Goal: Task Accomplishment & Management: Manage account settings

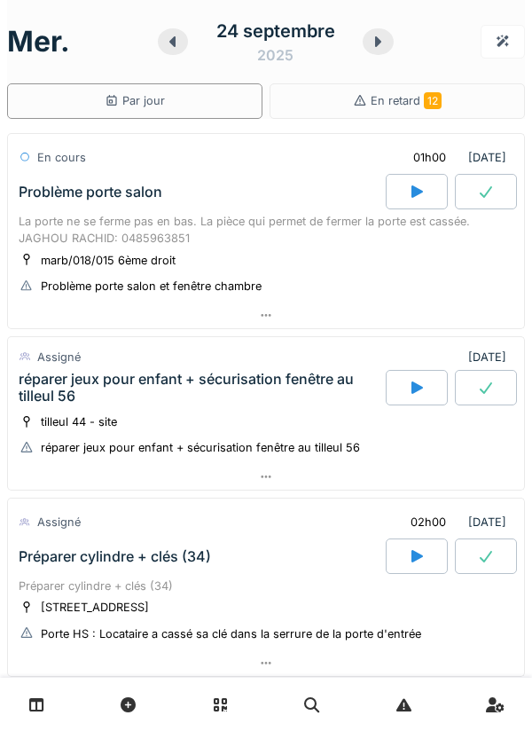
click at [411, 197] on icon at bounding box center [417, 191] width 12 height 12
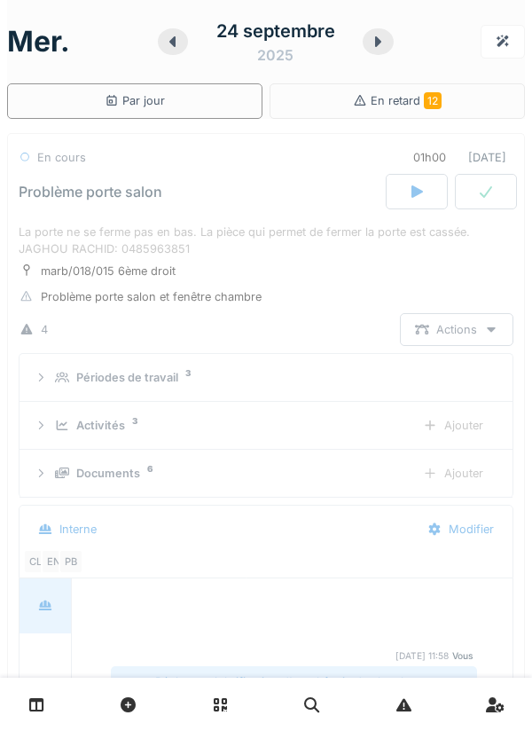
scroll to position [62, 0]
